Goal: Task Accomplishment & Management: Manage account settings

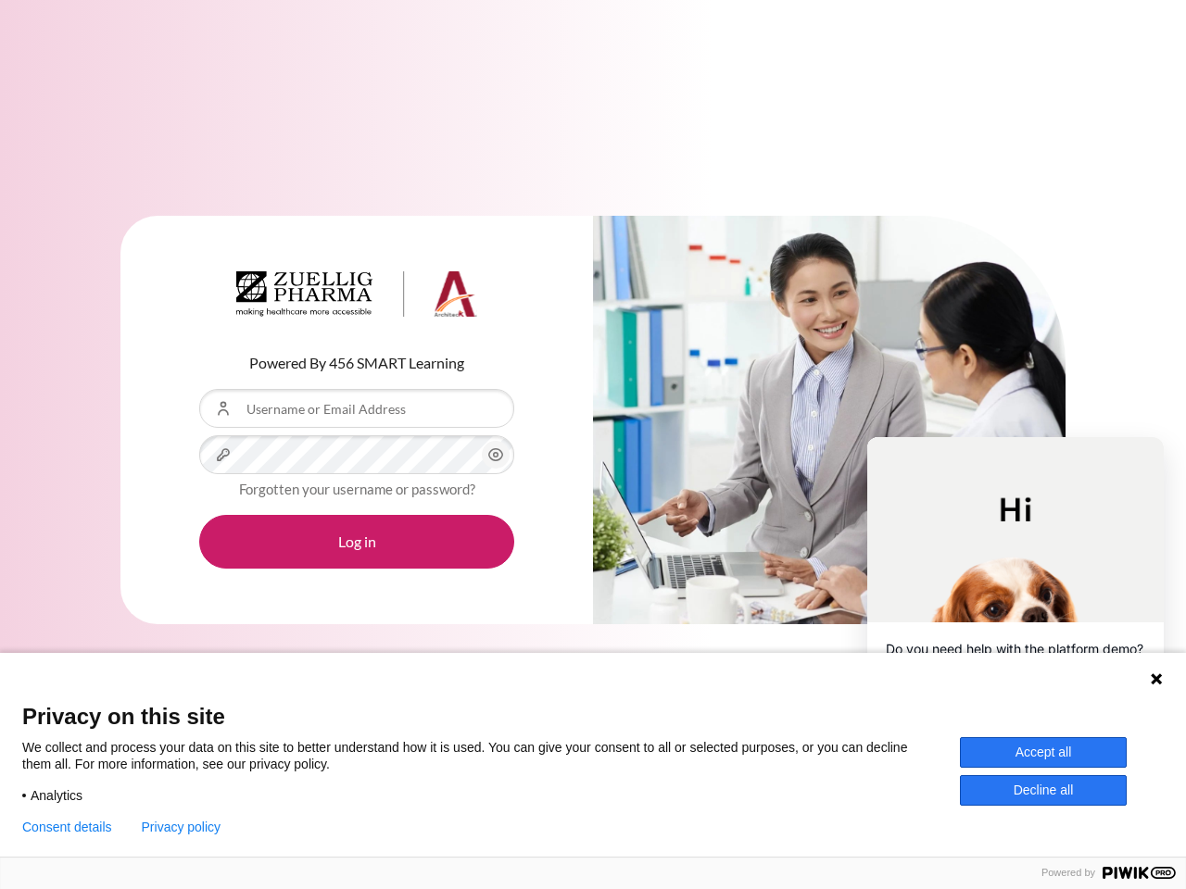
click at [593, 445] on div "Content" at bounding box center [829, 420] width 472 height 409
click at [496, 455] on icon "Content" at bounding box center [495, 455] width 22 height 22
click at [357, 542] on button "Log in" at bounding box center [356, 542] width 315 height 54
click at [1156, 679] on icon at bounding box center [1156, 678] width 11 height 11
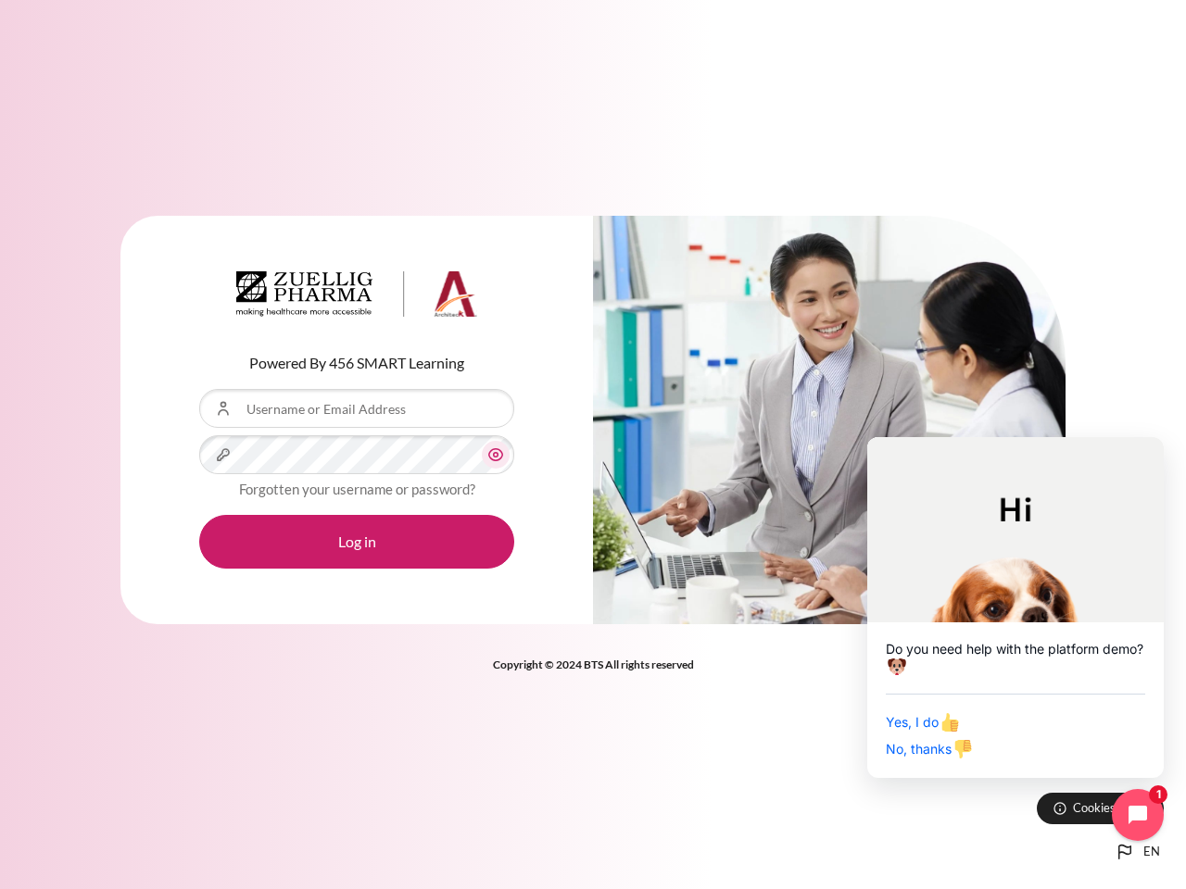
click at [1043, 752] on div "Yes, I do No, thanks" at bounding box center [1015, 727] width 259 height 66
click at [1043, 790] on div "Powered By 456 SMART Learning Username or Email Address Password Forgotten your…" at bounding box center [593, 444] width 1186 height 889
click at [67, 827] on div "Powered By 456 SMART Learning Username or Email Address Password Forgotten your…" at bounding box center [593, 444] width 1186 height 889
